Goal: Task Accomplishment & Management: Use online tool/utility

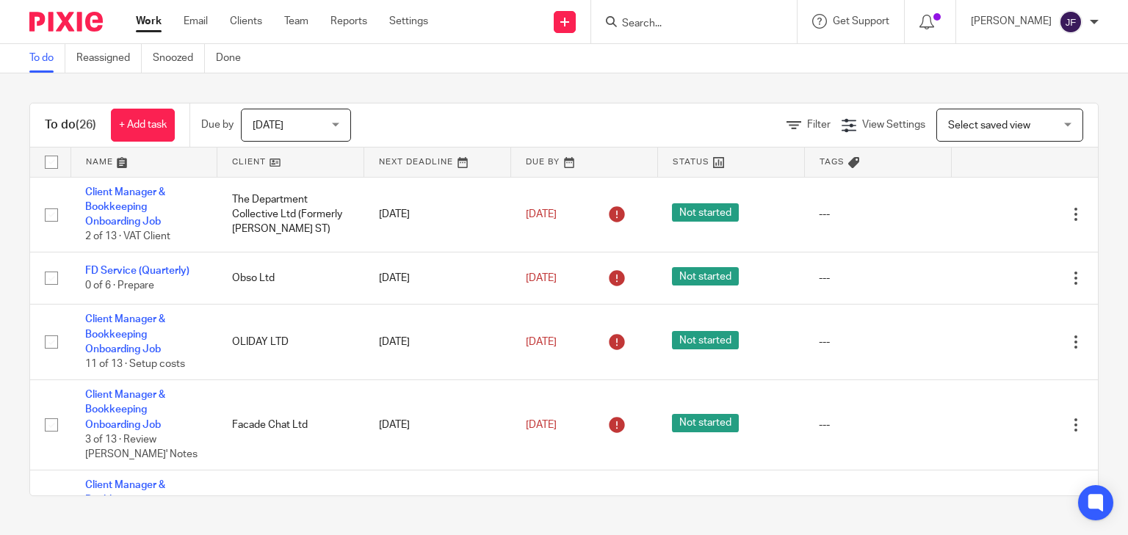
click at [699, 26] on input "Search" at bounding box center [687, 24] width 132 height 13
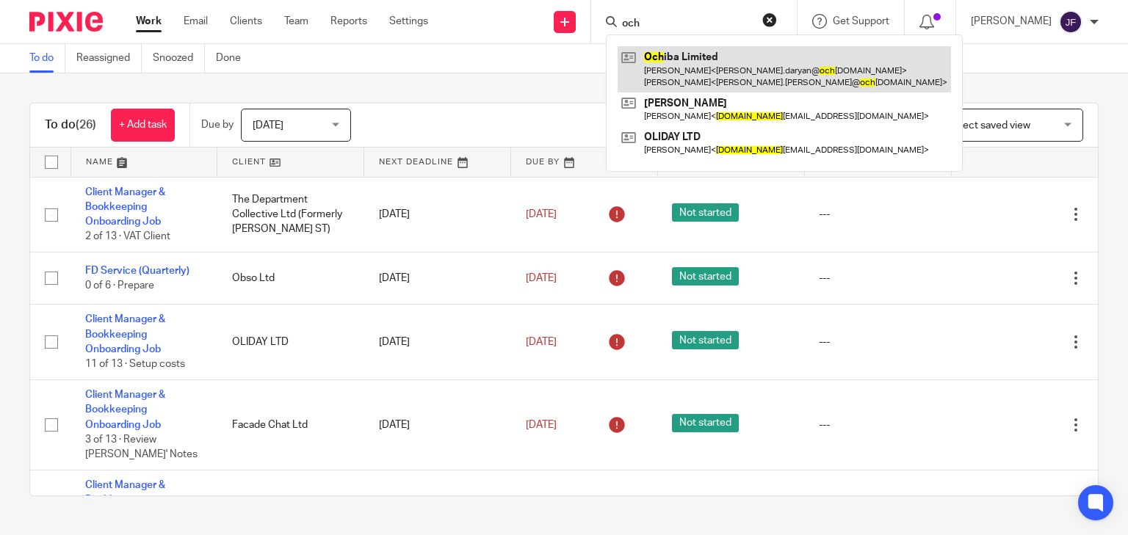
type input "och"
click at [720, 65] on link at bounding box center [784, 69] width 333 height 46
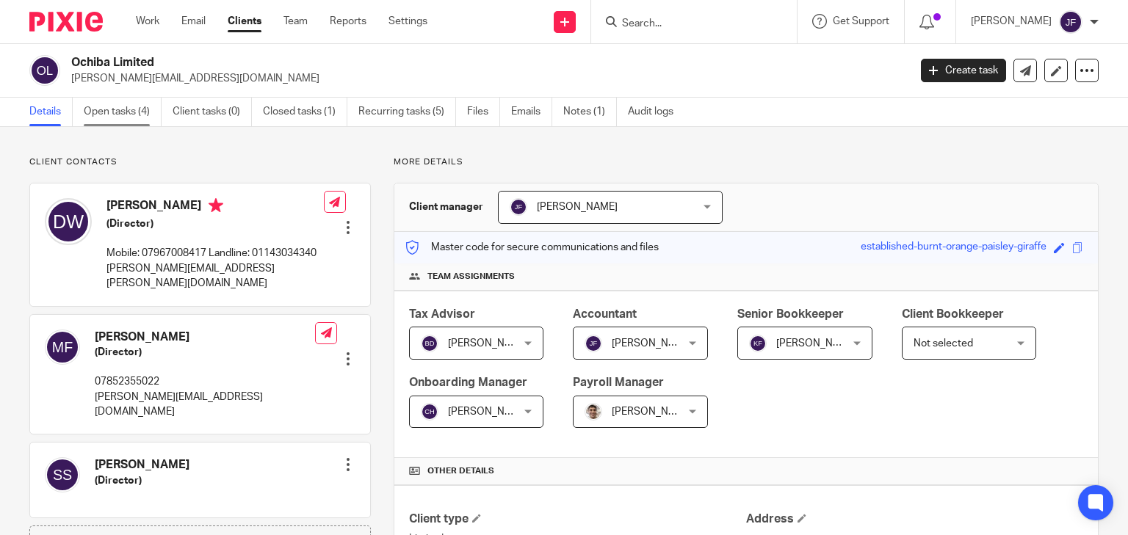
click at [125, 111] on link "Open tasks (4)" at bounding box center [123, 112] width 78 height 29
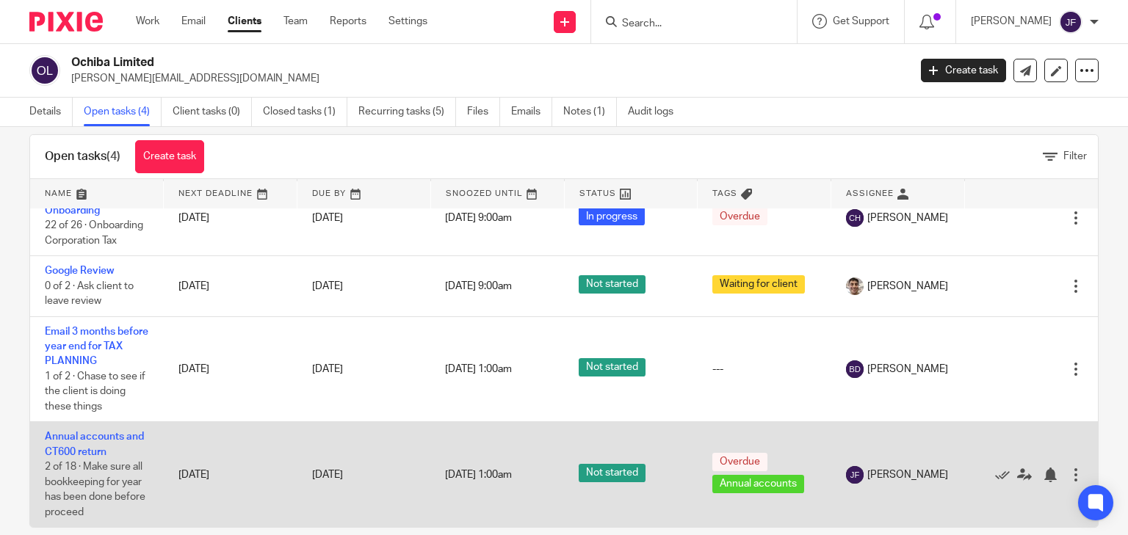
scroll to position [43, 0]
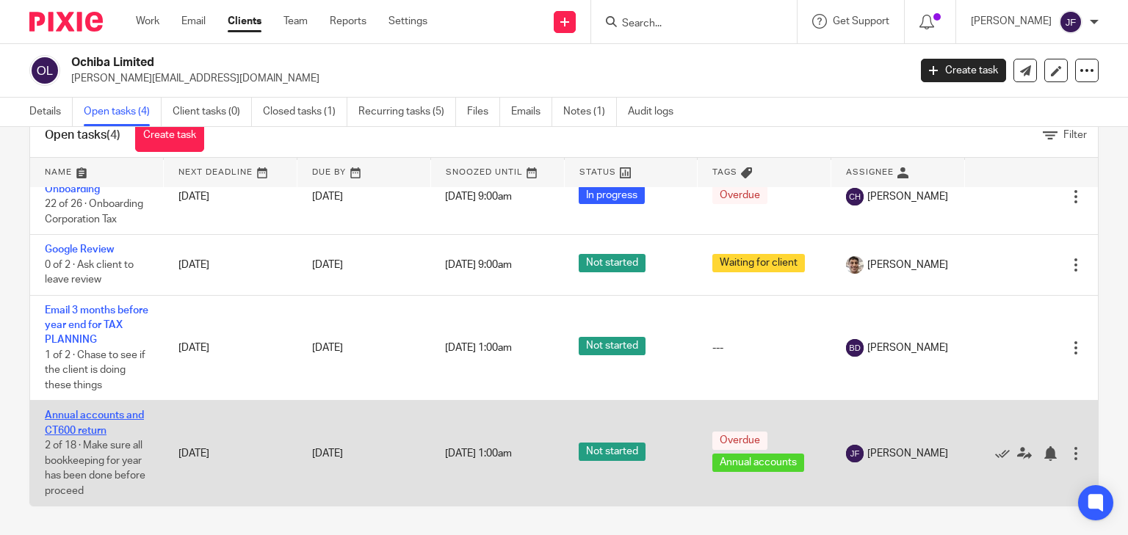
click at [134, 418] on link "Annual accounts and CT600 return" at bounding box center [94, 423] width 99 height 25
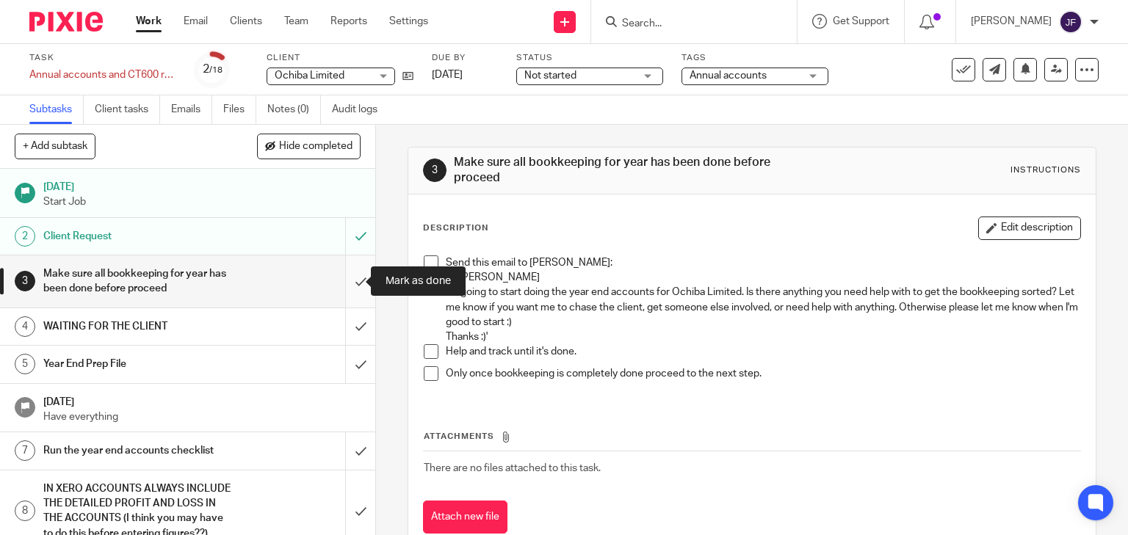
click at [347, 278] on input "submit" at bounding box center [187, 282] width 375 height 52
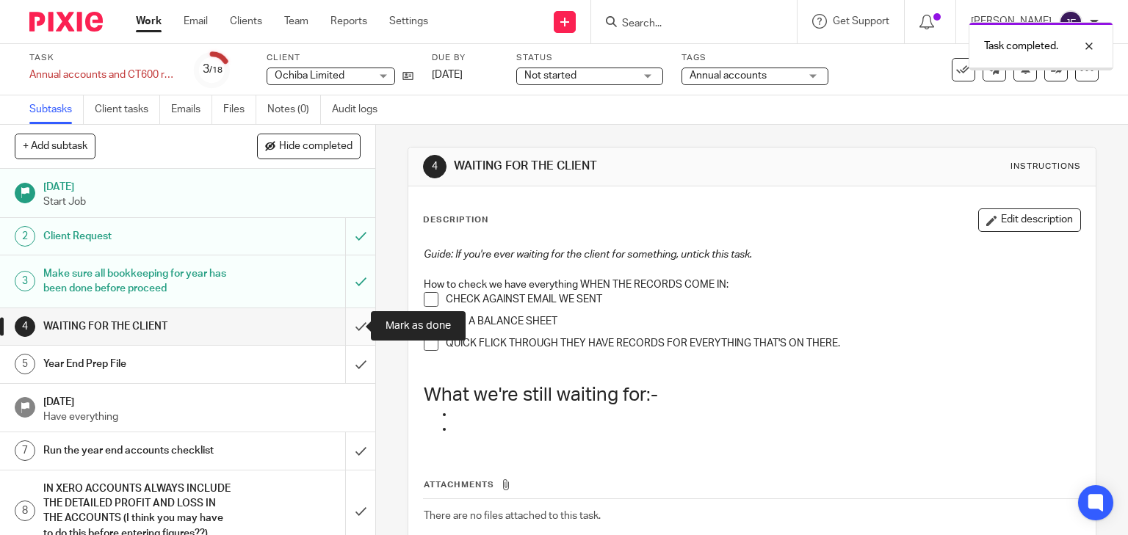
click at [349, 323] on input "submit" at bounding box center [187, 327] width 375 height 37
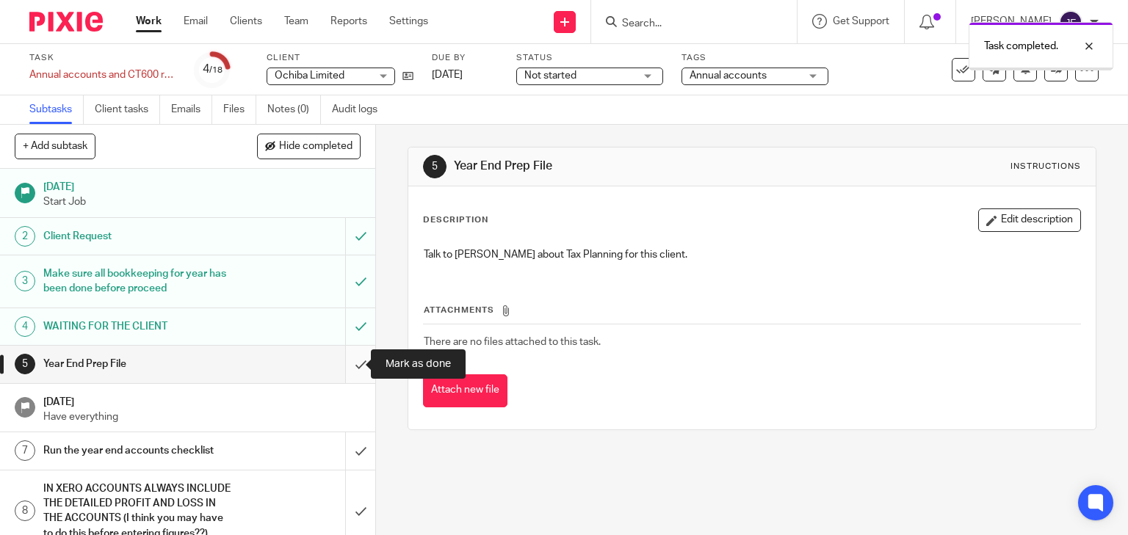
click at [349, 361] on input "submit" at bounding box center [187, 364] width 375 height 37
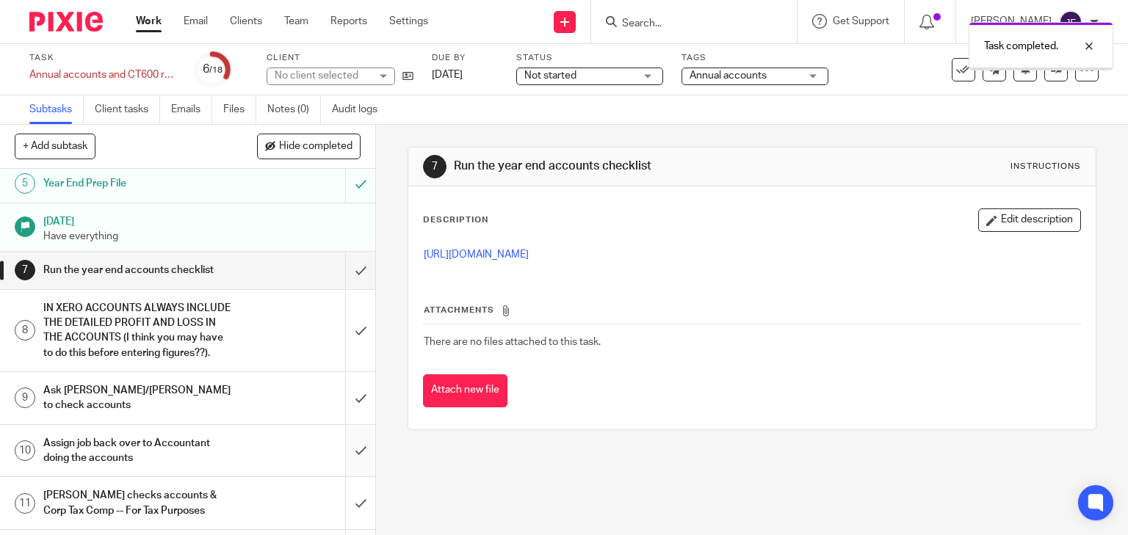
scroll to position [235, 0]
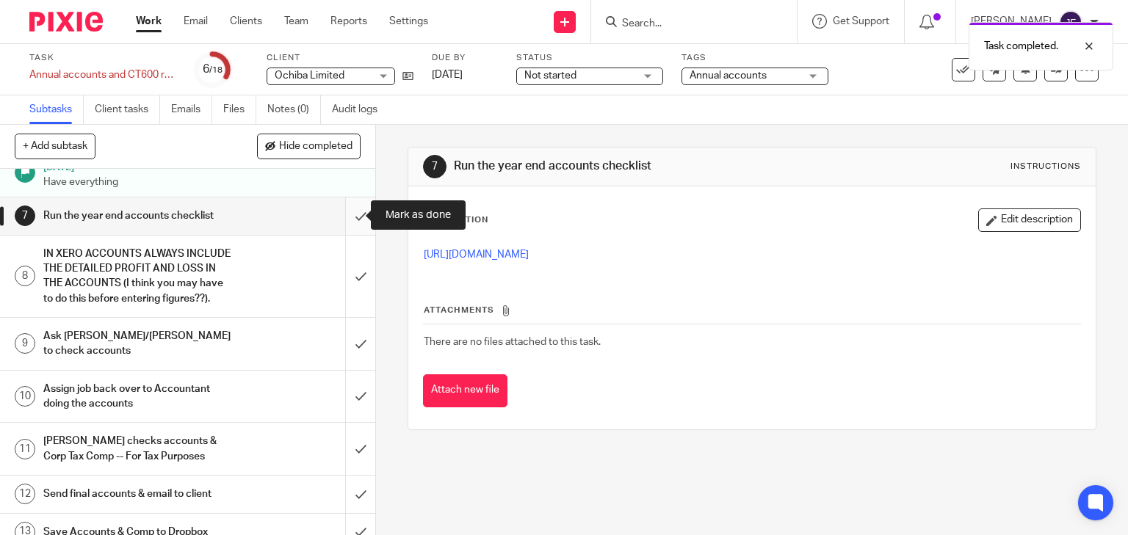
click at [346, 221] on input "submit" at bounding box center [187, 216] width 375 height 37
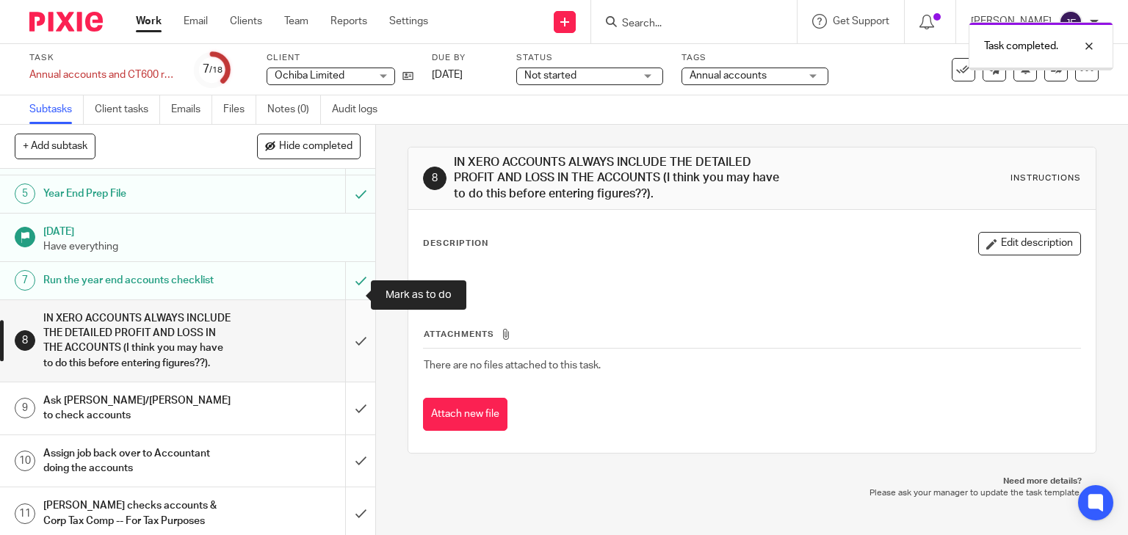
scroll to position [176, 0]
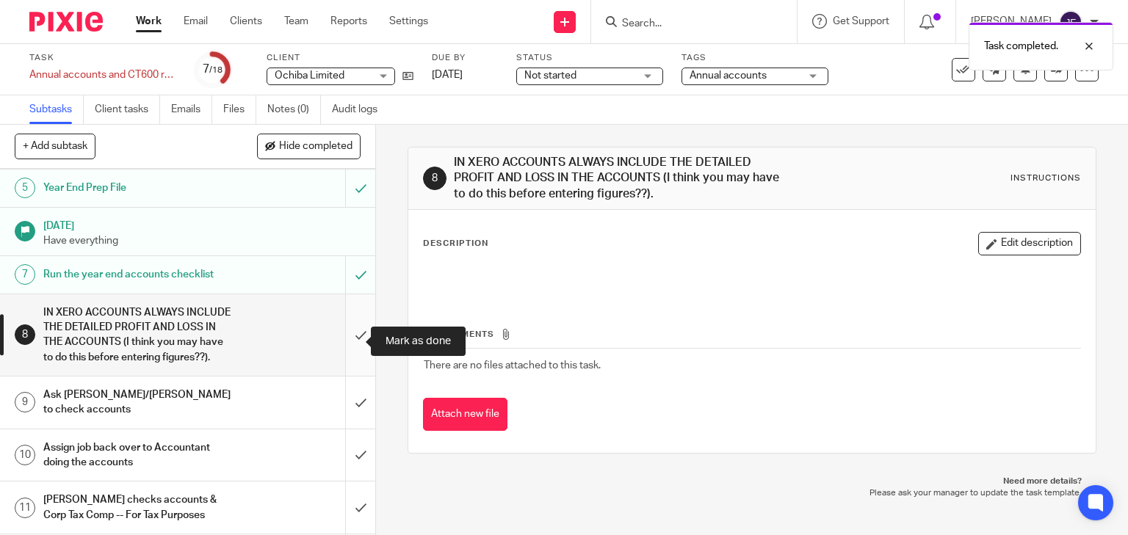
click at [350, 344] on input "submit" at bounding box center [187, 336] width 375 height 82
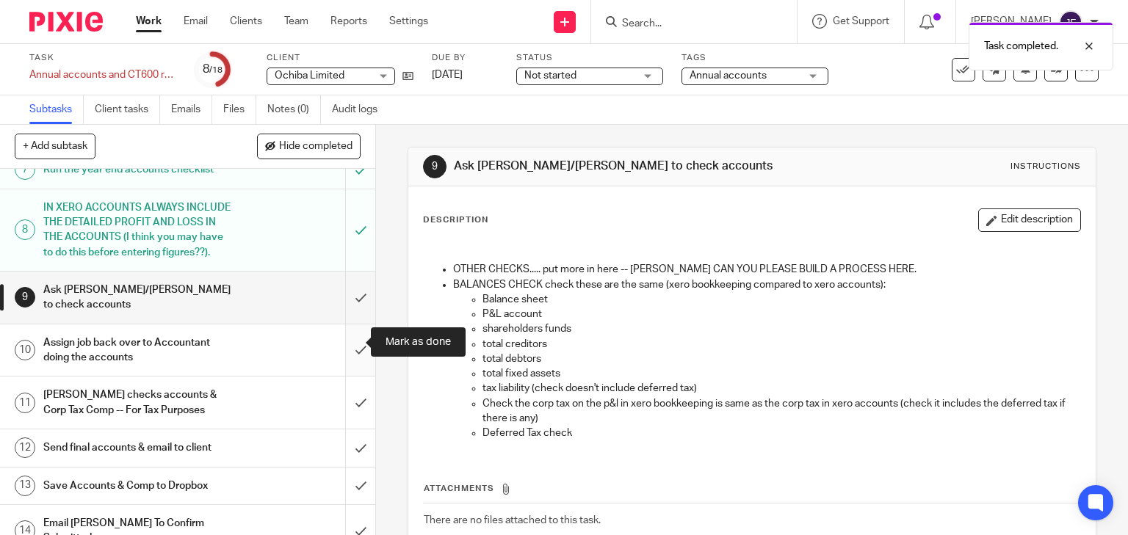
scroll to position [353, 0]
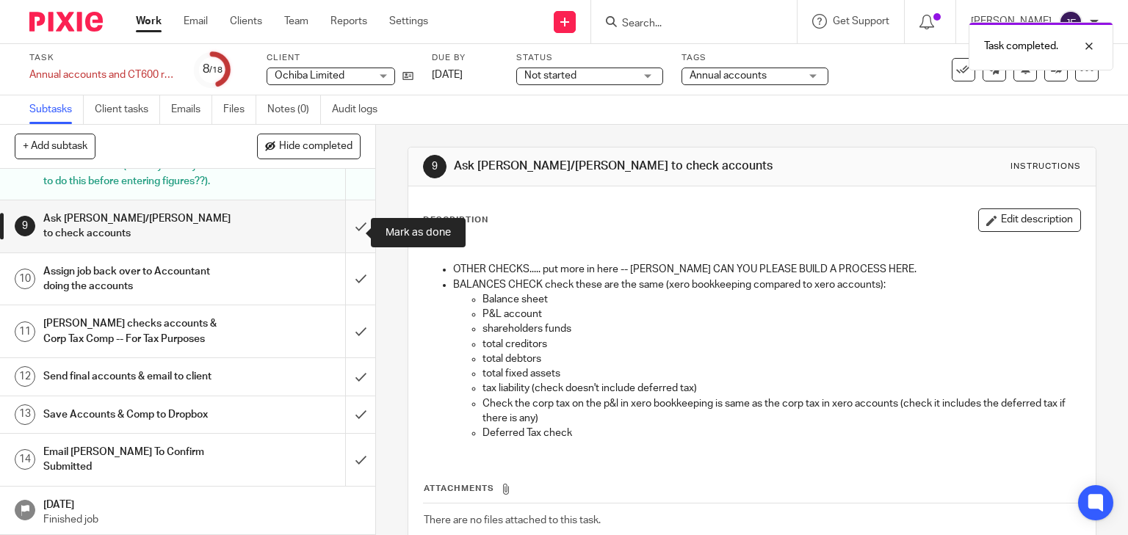
click at [347, 235] on input "submit" at bounding box center [187, 227] width 375 height 52
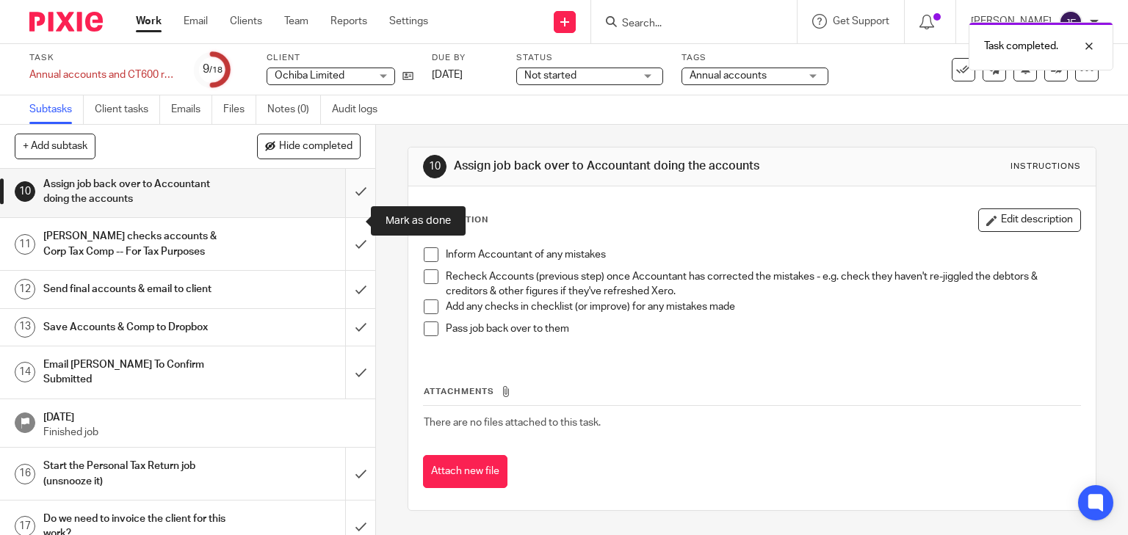
scroll to position [411, 0]
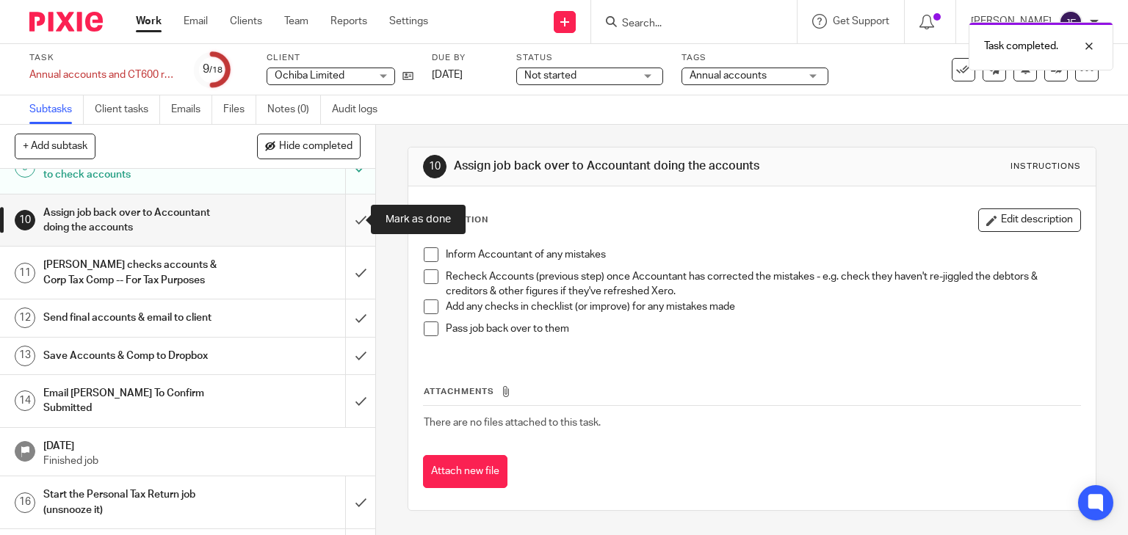
click at [346, 217] on input "submit" at bounding box center [187, 221] width 375 height 52
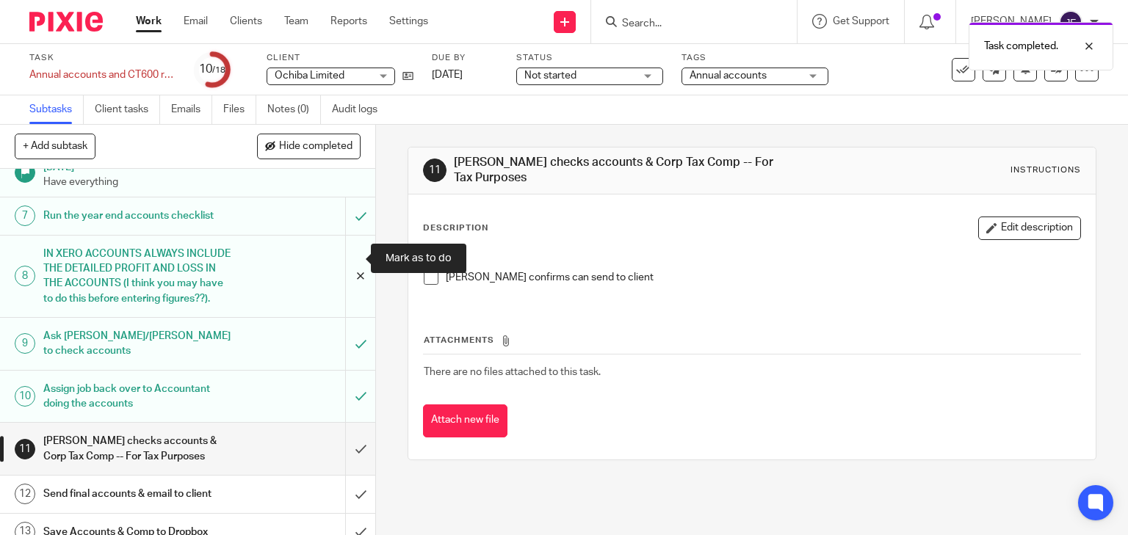
scroll to position [353, 0]
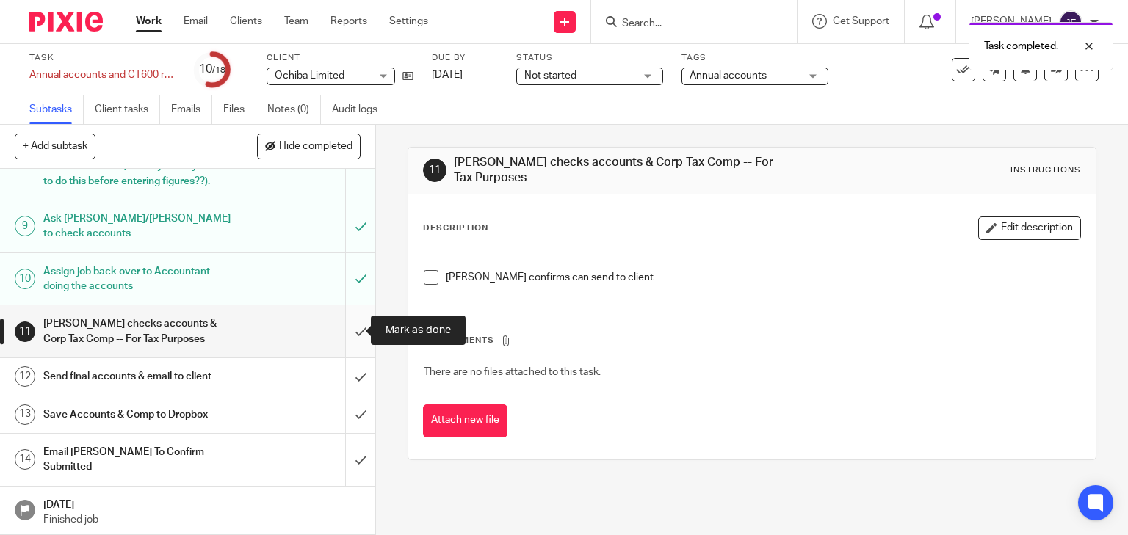
click at [351, 329] on input "submit" at bounding box center [187, 332] width 375 height 52
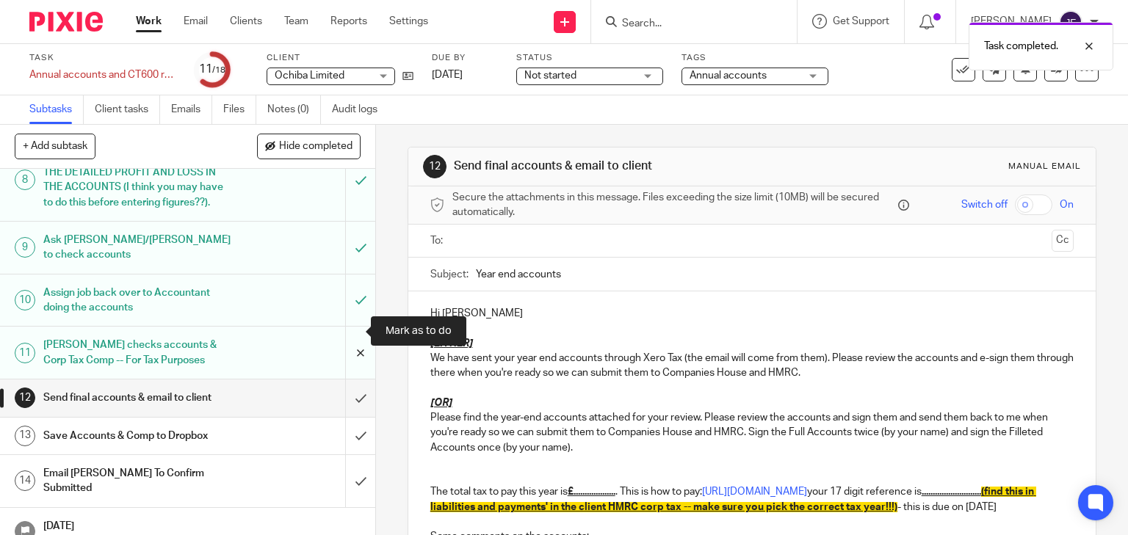
scroll to position [353, 0]
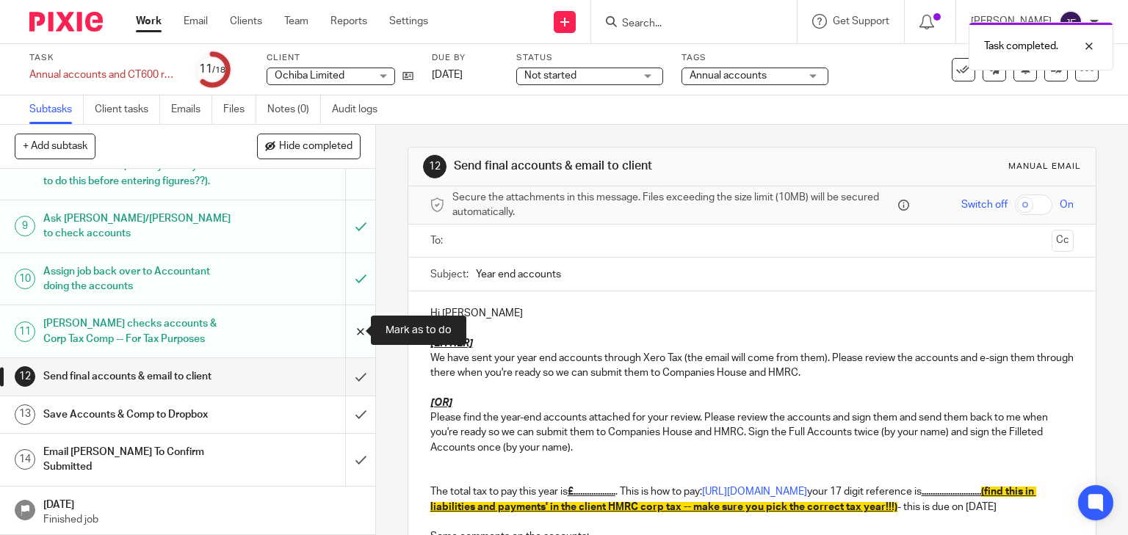
click at [346, 327] on input "submit" at bounding box center [187, 332] width 375 height 52
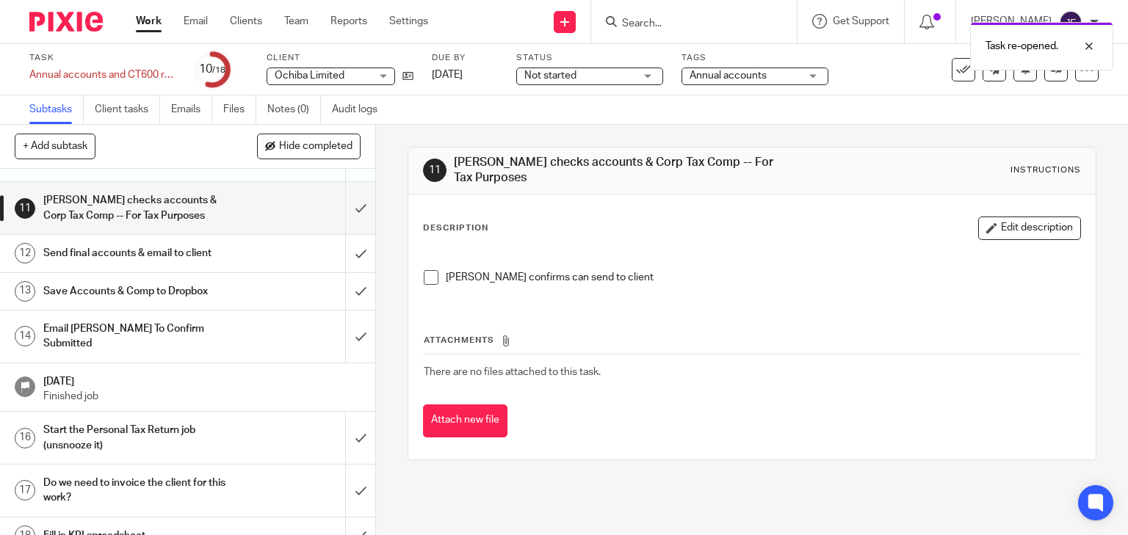
scroll to position [478, 0]
